Goal: Communication & Community: Answer question/provide support

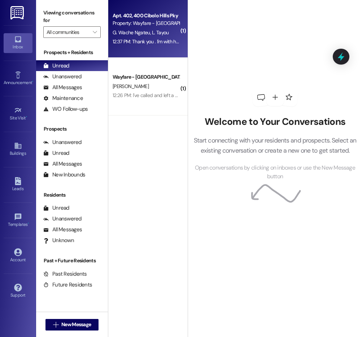
click at [152, 27] on div "Apt. 402, [GEOGRAPHIC_DATA] Pky Property: Wayfare - [GEOGRAPHIC_DATA]" at bounding box center [146, 19] width 68 height 17
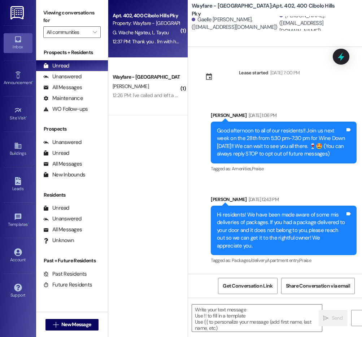
scroll to position [11844, 0]
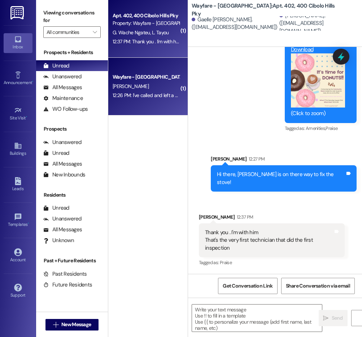
click at [155, 75] on div "Wayfare - Cibolo Hills Prospect" at bounding box center [146, 77] width 67 height 8
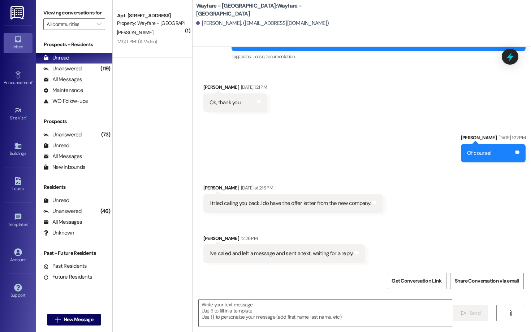
scroll to position [161, 0]
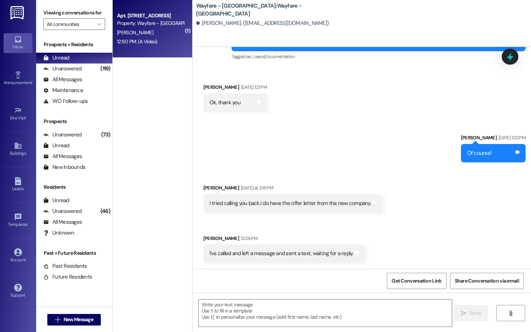
click at [156, 56] on div "Apt. 3606, 3600 Cibolo Hills Pky Property: Wayfare - Cibolo Hills T. Wright 12:…" at bounding box center [152, 29] width 79 height 58
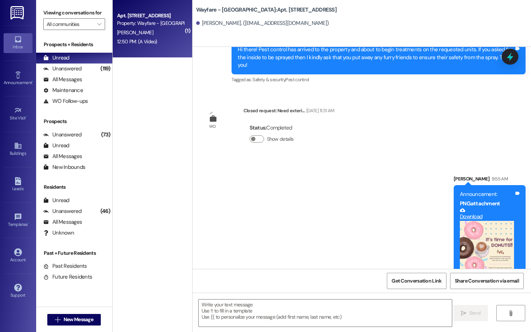
scroll to position [16181, 0]
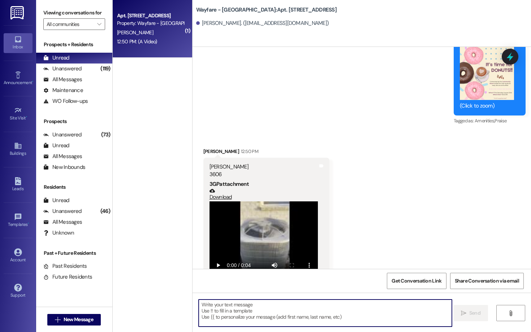
click at [268, 324] on textarea at bounding box center [325, 313] width 253 height 27
